Goal: Information Seeking & Learning: Check status

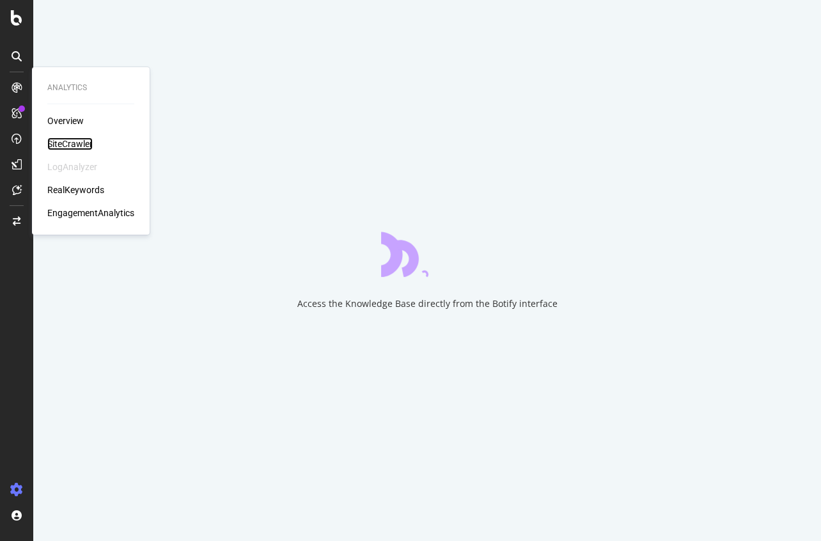
click at [58, 144] on div "SiteCrawler" at bounding box center [69, 143] width 45 height 13
